Goal: Task Accomplishment & Management: Use online tool/utility

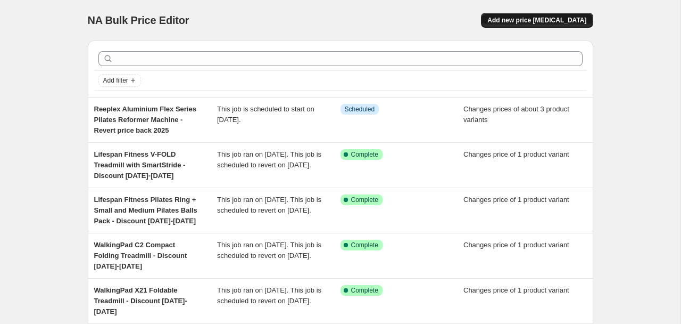
click at [529, 18] on span "Add new price [MEDICAL_DATA]" at bounding box center [537, 20] width 99 height 9
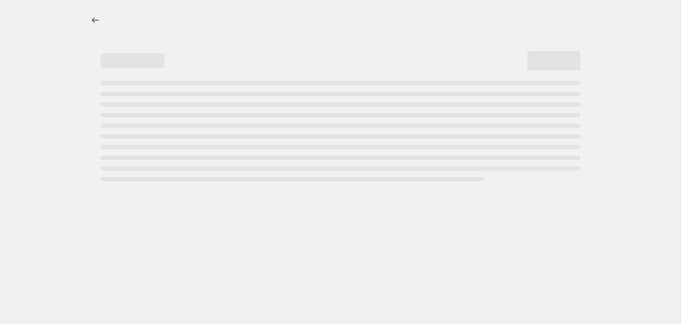
select select "percentage"
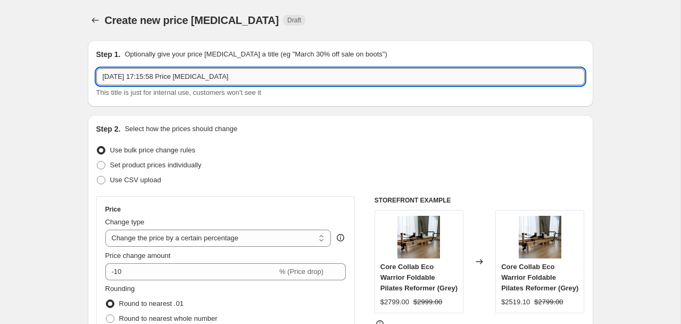
click at [188, 76] on input "[DATE] 17:15:58 Price [MEDICAL_DATA]" at bounding box center [340, 76] width 489 height 17
paste input "WalkingPad C2 Compact Folding Treadmill"
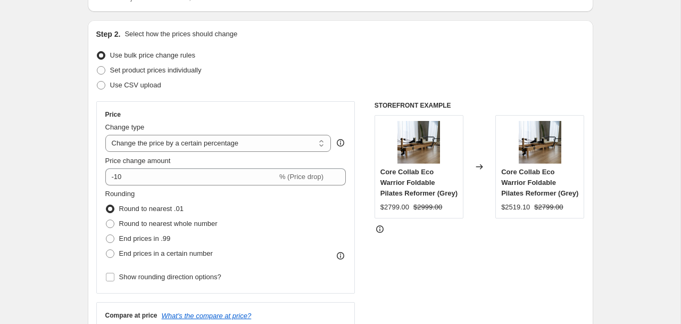
scroll to position [96, 0]
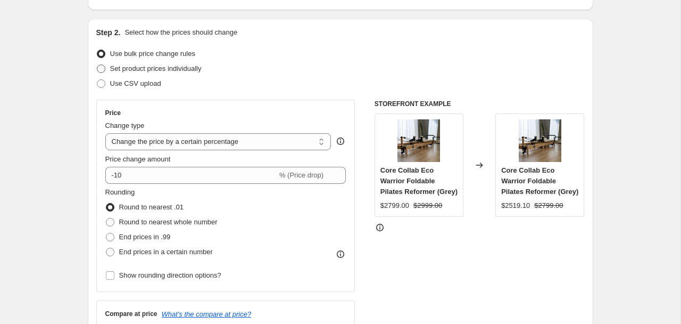
type input "WalkingPad C2 Compact Folding Treadmill (Black) Normal Price Increase"
click at [137, 67] on span "Set product prices individually" at bounding box center [156, 68] width 92 height 8
click at [97, 65] on input "Set product prices individually" at bounding box center [97, 64] width 1 height 1
radio input "true"
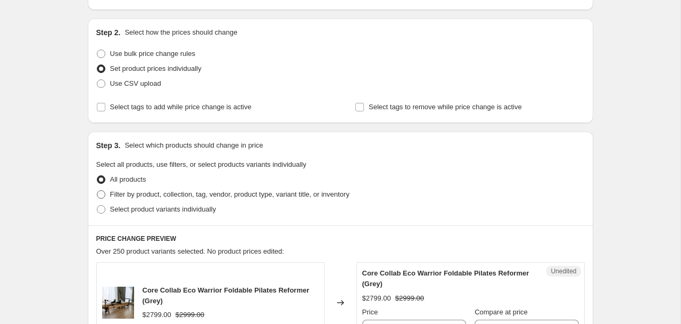
click at [134, 195] on span "Filter by product, collection, tag, vendor, product type, variant title, or inv…" at bounding box center [230, 194] width 240 height 8
click at [97, 191] on input "Filter by product, collection, tag, vendor, product type, variant title, or inv…" at bounding box center [97, 190] width 1 height 1
radio input "true"
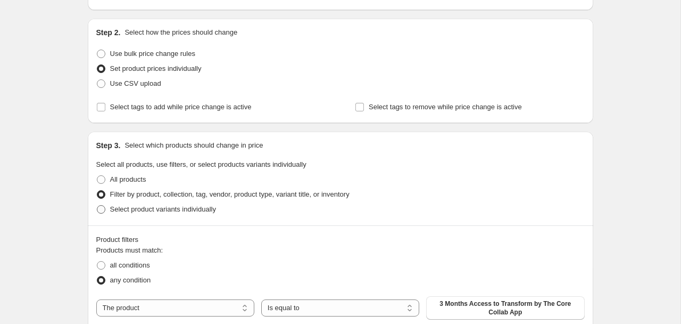
click at [134, 207] on span "Select product variants individually" at bounding box center [163, 209] width 106 height 8
click at [97, 205] on input "Select product variants individually" at bounding box center [97, 205] width 1 height 1
radio input "true"
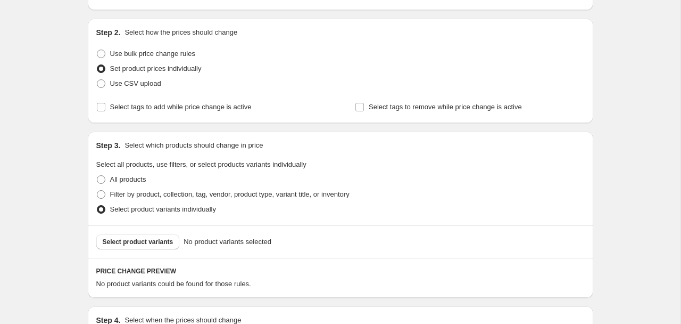
scroll to position [151, 0]
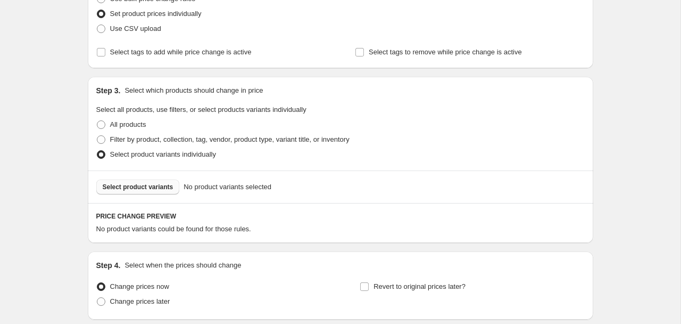
click at [128, 194] on button "Select product variants" at bounding box center [138, 186] width 84 height 15
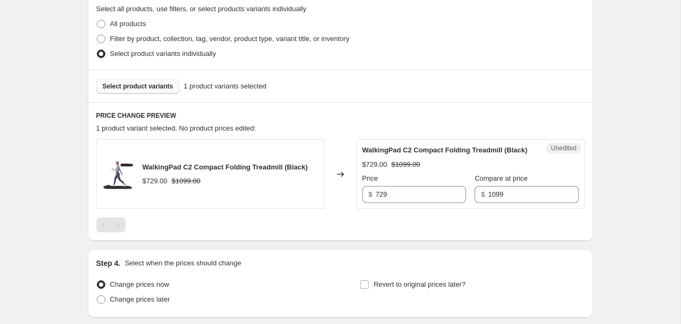
scroll to position [290, 0]
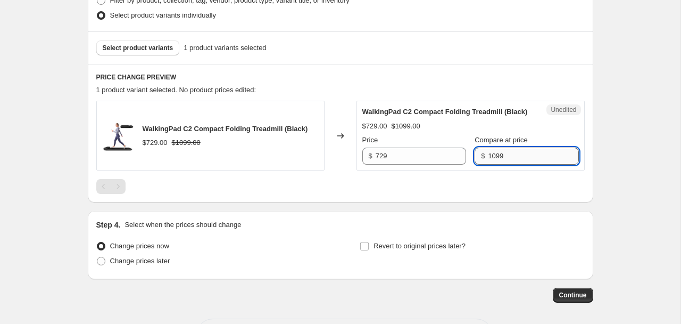
click at [488, 161] on input "1099" at bounding box center [533, 155] width 90 height 17
type input "885"
click at [150, 265] on span "Change prices later" at bounding box center [140, 261] width 60 height 8
click at [97, 257] on input "Change prices later" at bounding box center [97, 257] width 1 height 1
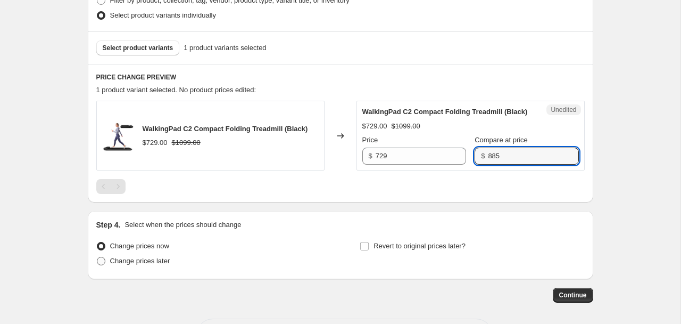
radio input "true"
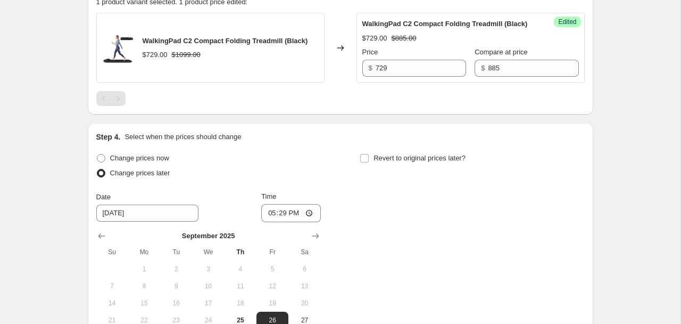
scroll to position [382, 0]
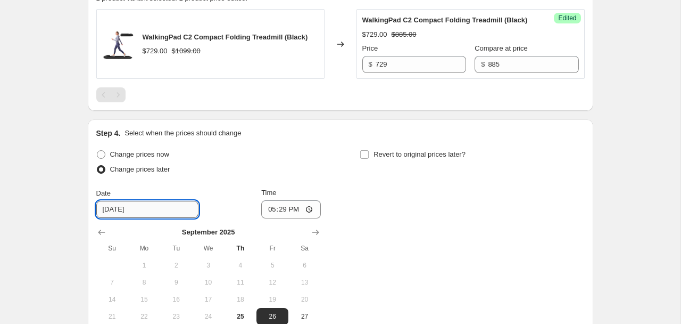
click at [160, 218] on input "[DATE]" at bounding box center [147, 209] width 102 height 17
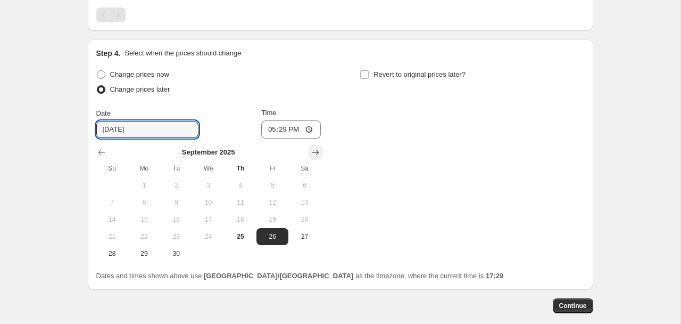
click at [314, 158] on icon "Show next month, October 2025" at bounding box center [315, 152] width 11 height 11
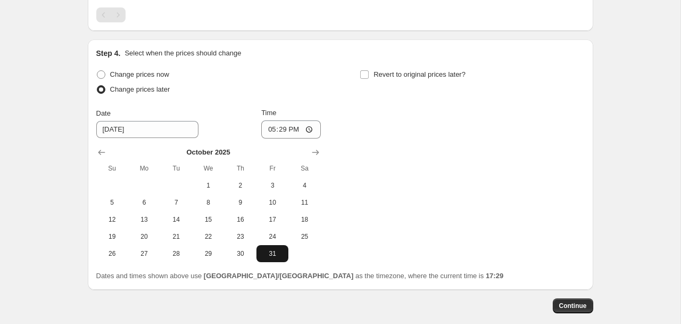
click at [270, 258] on span "31" at bounding box center [272, 253] width 23 height 9
type input "[DATE]"
click at [274, 138] on input "17:29" at bounding box center [291, 129] width 60 height 18
type input "16:01"
click at [412, 195] on div "Change prices now Change prices later Date [DATE] Time 16:[DATE] Mo Tu We Th Fr…" at bounding box center [340, 164] width 489 height 195
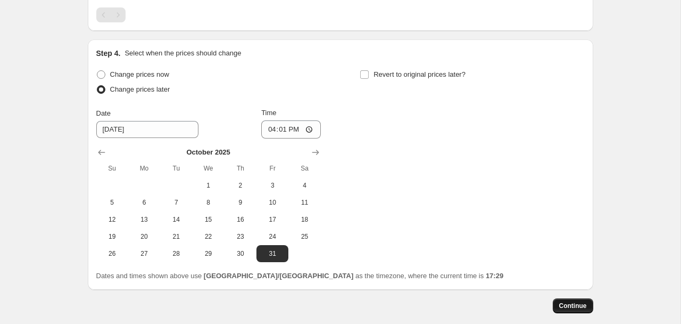
click at [562, 310] on span "Continue" at bounding box center [573, 305] width 28 height 9
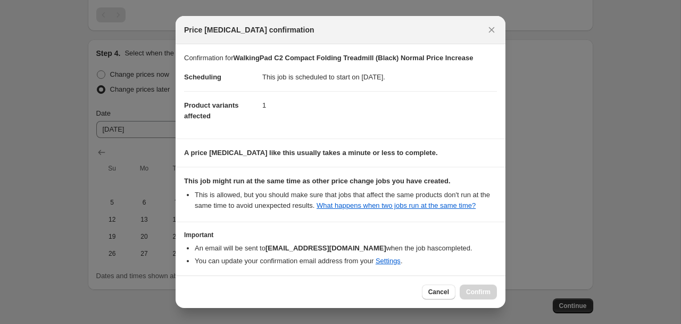
scroll to position [55, 0]
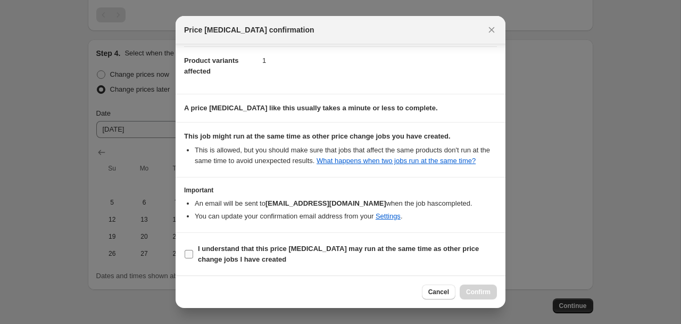
click at [317, 249] on b "I understand that this price [MEDICAL_DATA] may run at the same time as other p…" at bounding box center [338, 253] width 281 height 19
click at [193, 250] on input "I understand that this price [MEDICAL_DATA] may run at the same time as other p…" at bounding box center [189, 254] width 9 height 9
checkbox input "true"
click at [477, 292] on span "Confirm" at bounding box center [478, 291] width 24 height 9
